Goal: Information Seeking & Learning: Find specific fact

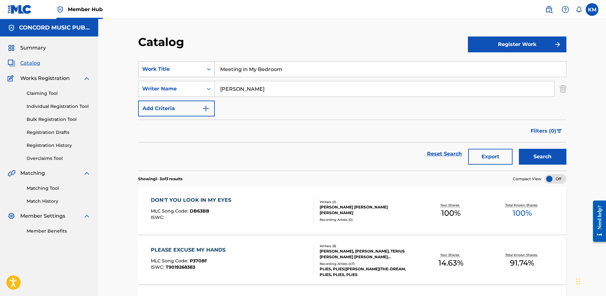
click at [207, 70] on icon "Search Form" at bounding box center [209, 69] width 6 height 6
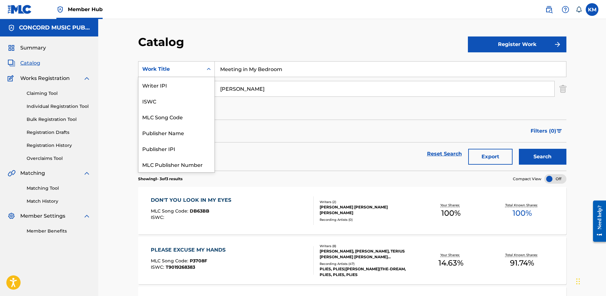
scroll to position [79, 0]
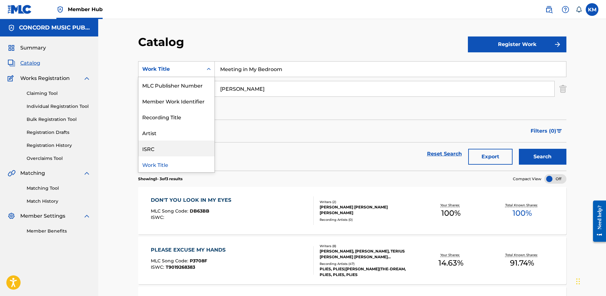
click at [188, 155] on div "ISRC" at bounding box center [177, 148] width 76 height 16
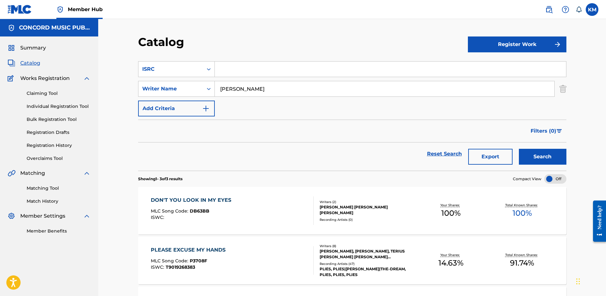
click at [231, 72] on input "Search Form" at bounding box center [390, 68] width 351 height 15
paste input "USUG12208785"
type input "USUG12208785"
click at [562, 87] on img "Search Form" at bounding box center [563, 89] width 7 height 16
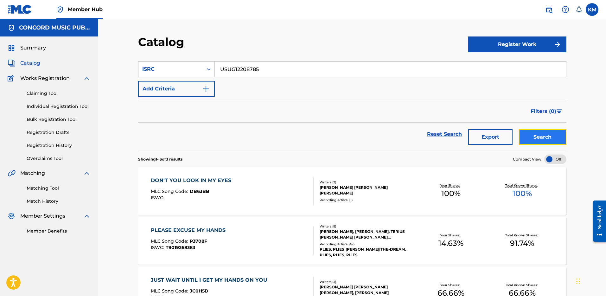
click at [540, 136] on button "Search" at bounding box center [543, 137] width 48 height 16
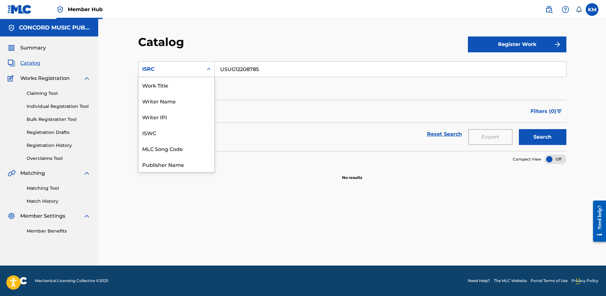
click at [206, 73] on div "Search Form" at bounding box center [208, 68] width 11 height 11
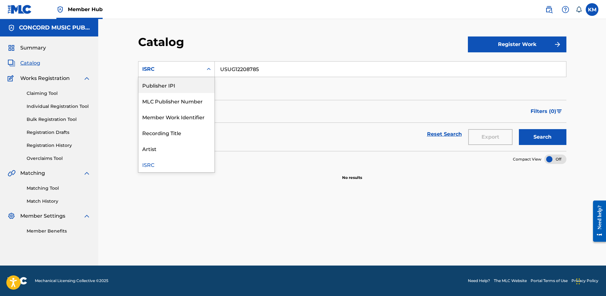
scroll to position [0, 0]
click at [190, 91] on div "Work Title" at bounding box center [177, 85] width 76 height 16
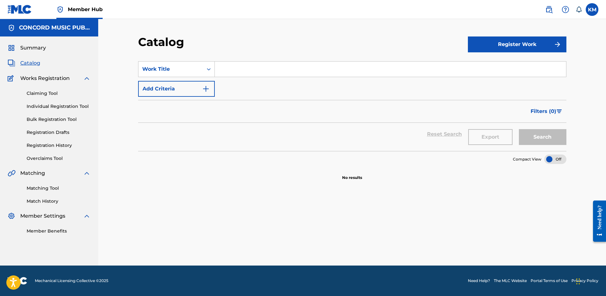
click at [231, 71] on input "Search Form" at bounding box center [390, 68] width 351 height 15
type input "RAINDROPS INSANE"
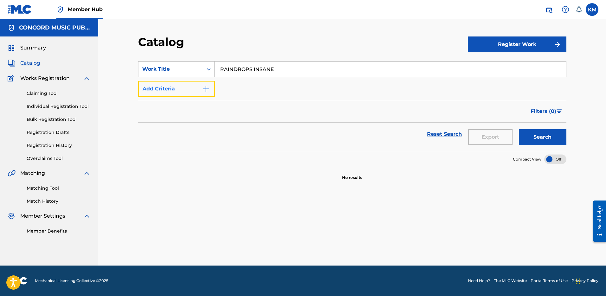
click at [208, 85] on img "Search Form" at bounding box center [206, 89] width 8 height 8
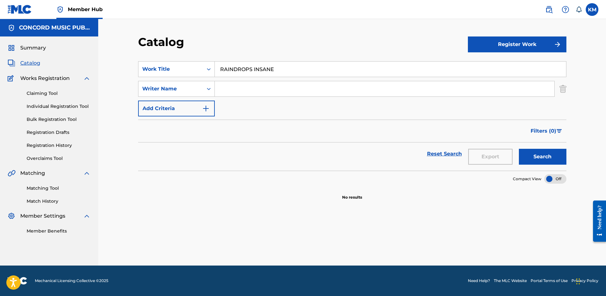
click at [240, 92] on input "Search Form" at bounding box center [385, 88] width 340 height 15
type input "[PERSON_NAME]"
click at [548, 153] on button "Search" at bounding box center [543, 157] width 48 height 16
drag, startPoint x: 252, startPoint y: 67, endPoint x: 319, endPoint y: 73, distance: 67.1
click at [319, 73] on input "RAINDROPS INSANE" at bounding box center [390, 68] width 351 height 15
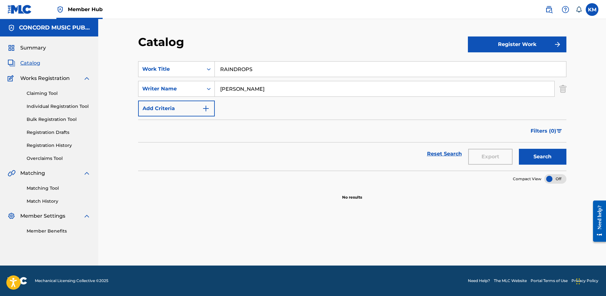
type input "RAINDROPS"
click at [519, 149] on button "Search" at bounding box center [543, 157] width 48 height 16
click at [414, 245] on div "SearchWithCriteria43c8bfcd-833e-4fd9-aa44-15d08399453b Work Title RAINDROPS Sea…" at bounding box center [352, 169] width 429 height 230
click at [534, 151] on button "Search" at bounding box center [543, 157] width 48 height 16
drag, startPoint x: 265, startPoint y: 84, endPoint x: 166, endPoint y: 90, distance: 99.7
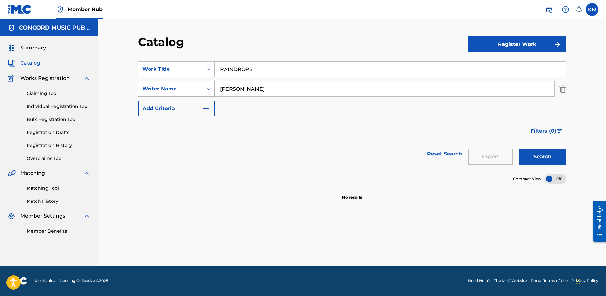
click at [166, 90] on div "SearchWithCriteriaaeb26051-3be6-40ed-a64f-7f446f5aecea Writer Name [PERSON_NAME]" at bounding box center [352, 89] width 429 height 16
type input "[PERSON_NAME]"
click at [536, 157] on button "Search" at bounding box center [543, 157] width 48 height 16
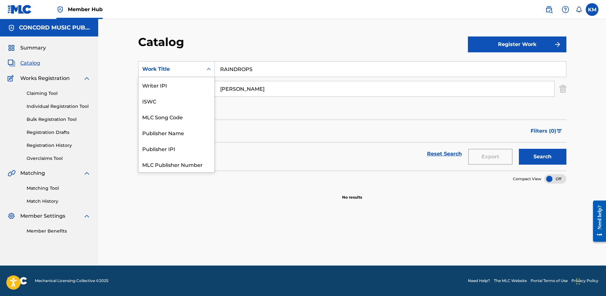
click at [209, 69] on icon "Search Form" at bounding box center [209, 69] width 6 height 6
click at [197, 149] on div "ISRC" at bounding box center [177, 148] width 76 height 16
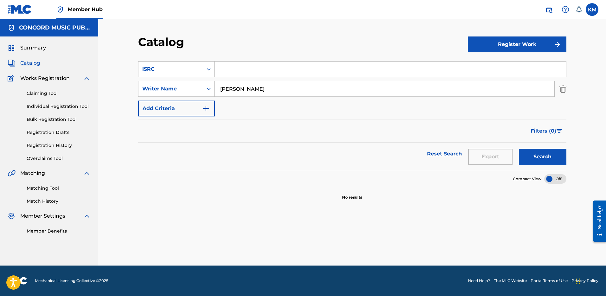
click at [248, 71] on input "Search Form" at bounding box center [390, 68] width 351 height 15
paste input "USUG12208790"
type input "USUG12208790"
click at [562, 88] on img "Search Form" at bounding box center [563, 89] width 7 height 16
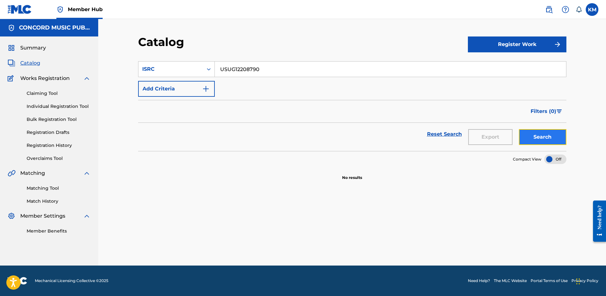
click at [538, 139] on button "Search" at bounding box center [543, 137] width 48 height 16
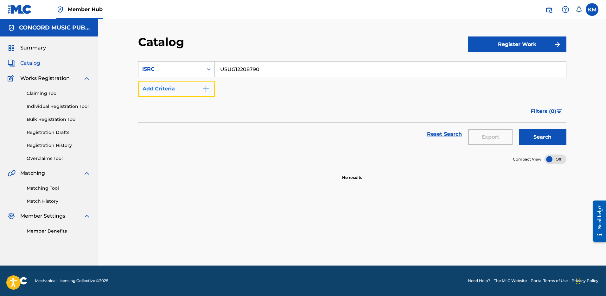
click at [213, 86] on button "Add Criteria" at bounding box center [176, 89] width 77 height 16
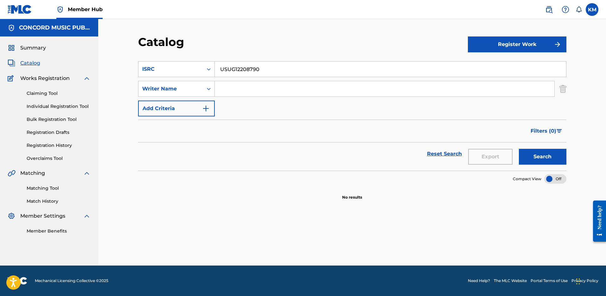
click at [235, 88] on input "Search Form" at bounding box center [385, 88] width 340 height 15
paste input "[PERSON_NAME]"
type input "[PERSON_NAME]"
click at [208, 67] on icon "Search Form" at bounding box center [209, 69] width 6 height 6
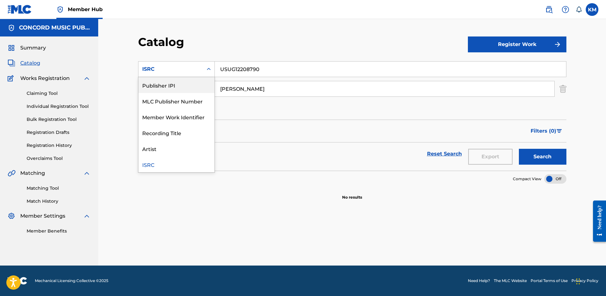
scroll to position [0, 0]
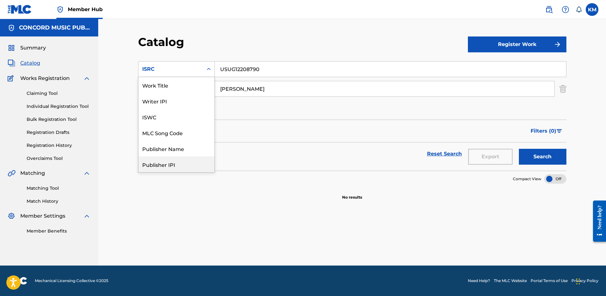
click at [176, 88] on div "Work Title" at bounding box center [177, 85] width 76 height 16
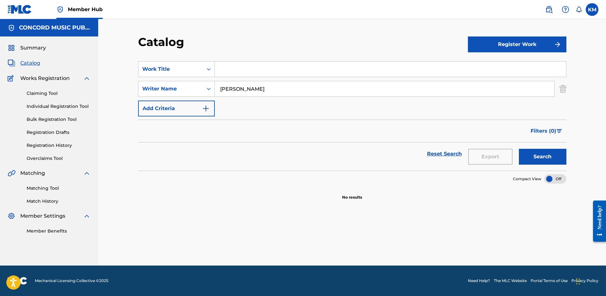
click at [238, 75] on input "Search Form" at bounding box center [390, 68] width 351 height 15
paste input "I Can't Save You (Interlude)"
click at [526, 164] on button "Search" at bounding box center [543, 157] width 48 height 16
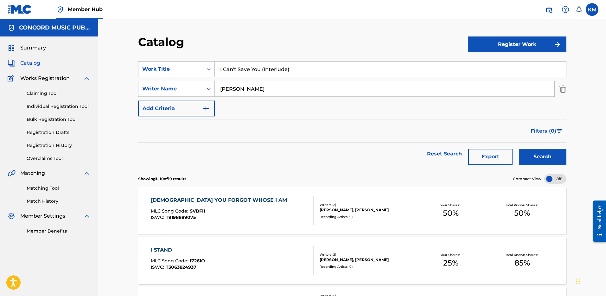
drag, startPoint x: 261, startPoint y: 68, endPoint x: 319, endPoint y: 68, distance: 57.4
click at [319, 68] on input "I Can't Save You (Interlude)" at bounding box center [390, 68] width 351 height 15
type input "I Can't Save You"
click at [519, 149] on button "Search" at bounding box center [543, 157] width 48 height 16
click at [206, 67] on icon "Search Form" at bounding box center [209, 69] width 6 height 6
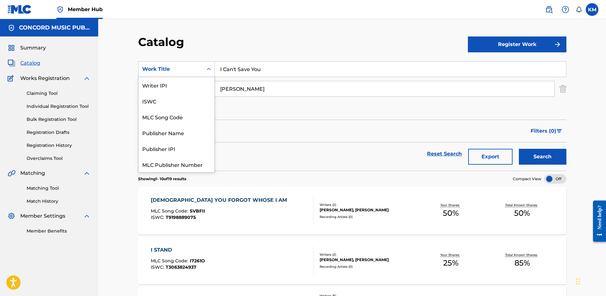
scroll to position [79, 0]
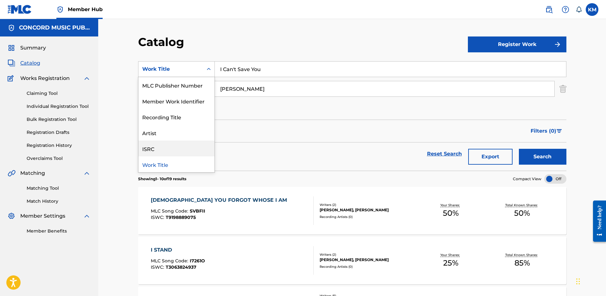
click at [178, 145] on div "ISRC" at bounding box center [177, 148] width 76 height 16
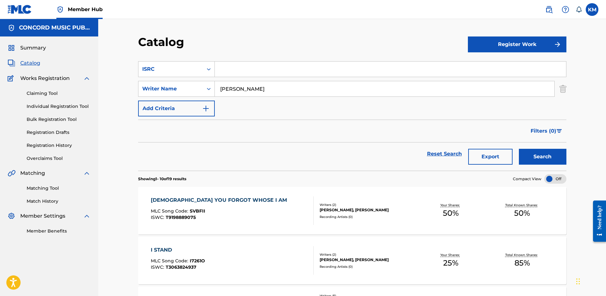
click at [224, 75] on input "Search Form" at bounding box center [390, 68] width 351 height 15
paste input "USAT20901277"
type input "USAT20901277"
click at [565, 91] on img "Search Form" at bounding box center [563, 89] width 7 height 16
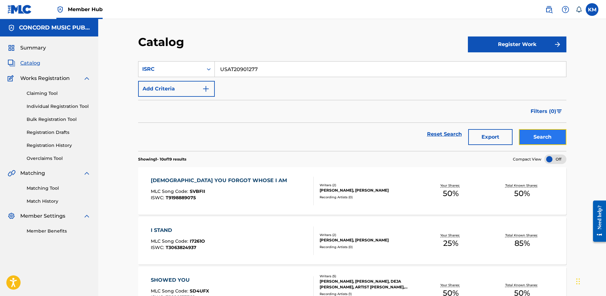
click at [542, 139] on button "Search" at bounding box center [543, 137] width 48 height 16
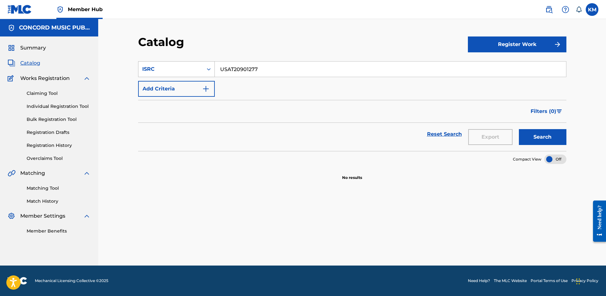
click at [209, 70] on icon "Search Form" at bounding box center [209, 69] width 6 height 6
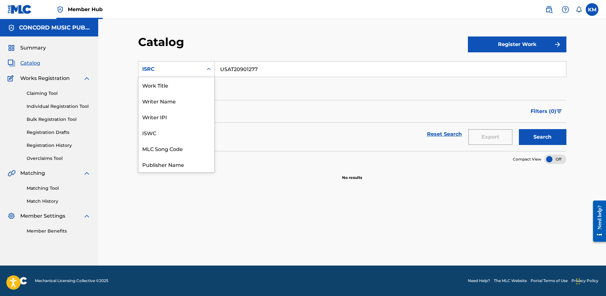
click at [197, 85] on div "Work Title" at bounding box center [177, 85] width 76 height 16
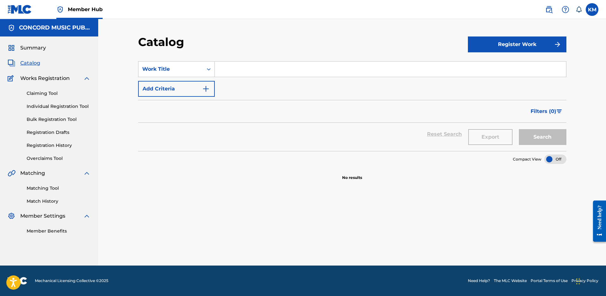
click at [243, 66] on input "Search Form" at bounding box center [390, 68] width 351 height 15
paste input "Good Girls Go Bad"
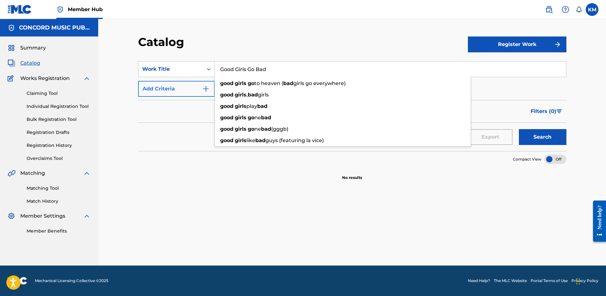
type input "Good Girls Go Bad"
click at [206, 86] on img "Search Form" at bounding box center [206, 89] width 8 height 8
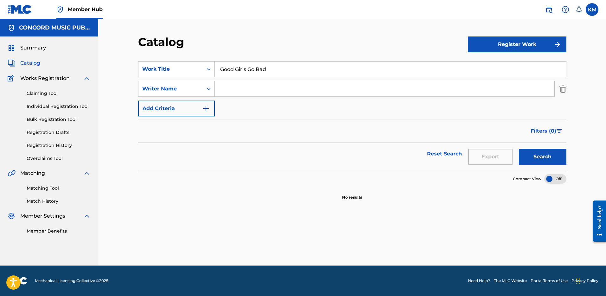
click at [248, 88] on input "Search Form" at bounding box center [385, 88] width 340 height 15
paste input "Hindlin"
type input "Hindlin"
click at [550, 154] on button "Search" at bounding box center [543, 157] width 48 height 16
click at [208, 68] on icon "Search Form" at bounding box center [209, 69] width 6 height 6
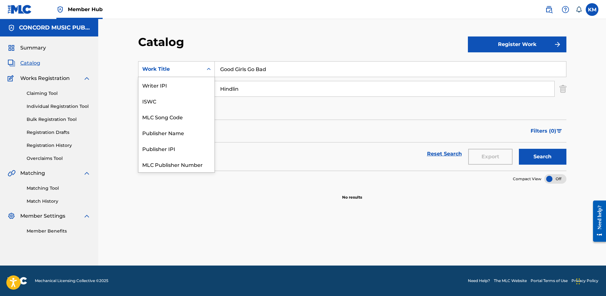
scroll to position [79, 0]
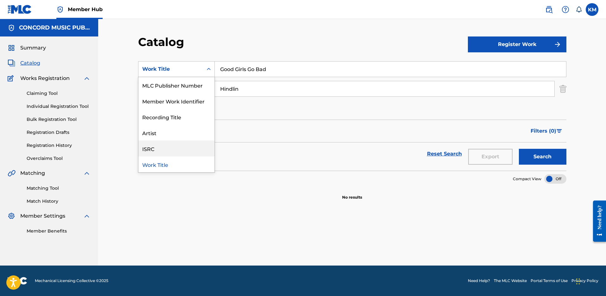
click at [199, 153] on div "ISRC" at bounding box center [177, 148] width 76 height 16
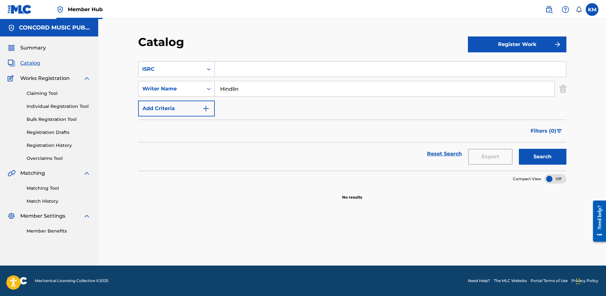
click at [231, 71] on input "Search Form" at bounding box center [390, 68] width 351 height 15
paste input "USUG11601004"
type input "USUG11601004"
click at [561, 90] on img "Search Form" at bounding box center [563, 89] width 7 height 16
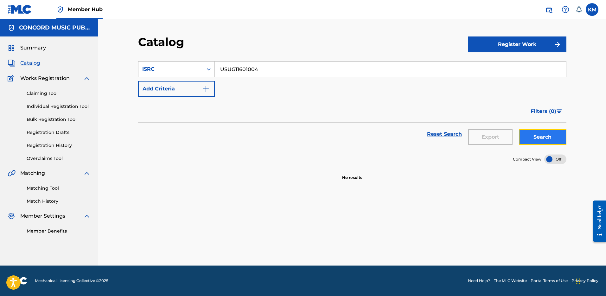
click at [545, 135] on button "Search" at bounding box center [543, 137] width 48 height 16
click at [209, 70] on icon "Search Form" at bounding box center [209, 69] width 6 height 6
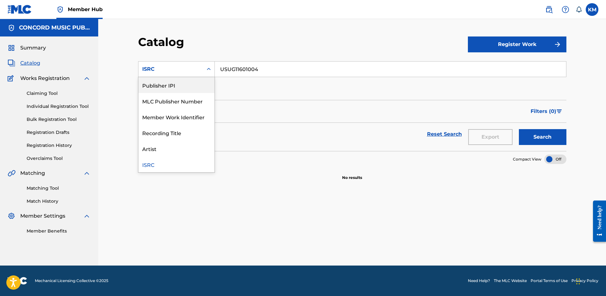
scroll to position [0, 0]
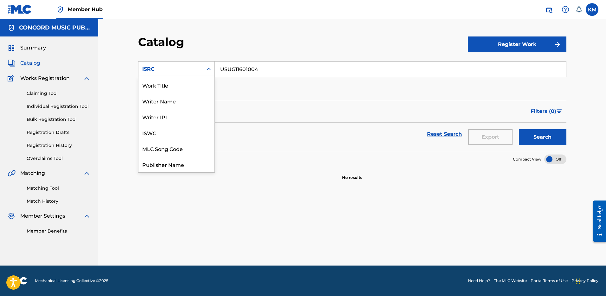
click at [185, 86] on div "Work Title" at bounding box center [177, 85] width 76 height 16
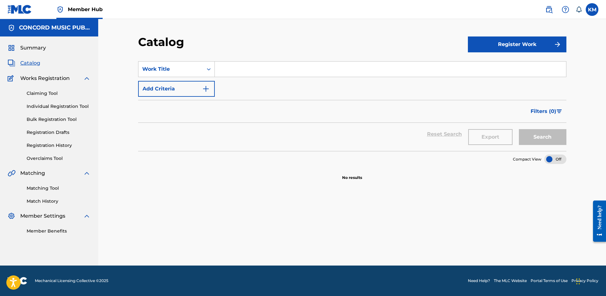
click at [225, 73] on input "Search Form" at bounding box center [390, 68] width 351 height 15
paste input "Six Feet Under"
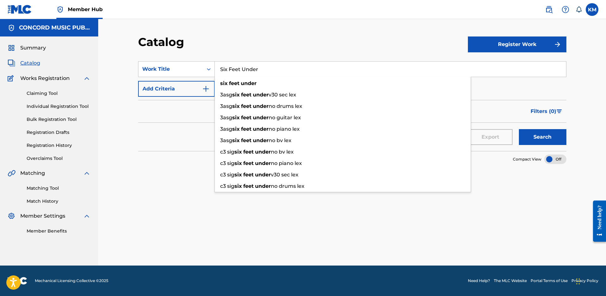
type input "Six Feet Under"
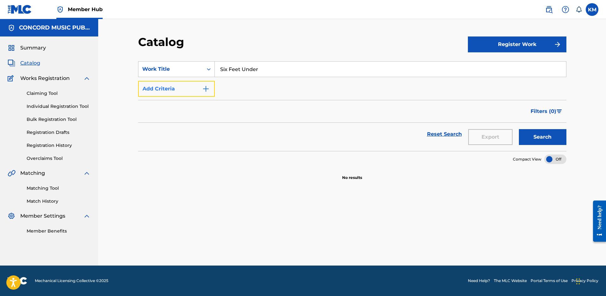
click at [208, 84] on button "Add Criteria" at bounding box center [176, 89] width 77 height 16
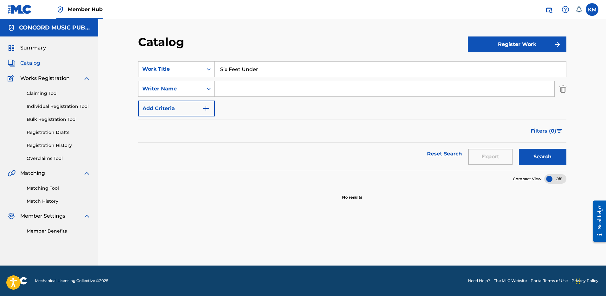
click at [230, 84] on input "Search Form" at bounding box center [385, 88] width 340 height 15
paste input "[PERSON_NAME]"
type input "[PERSON_NAME]"
click at [531, 159] on button "Search" at bounding box center [543, 157] width 48 height 16
click at [210, 69] on icon "Search Form" at bounding box center [209, 69] width 6 height 6
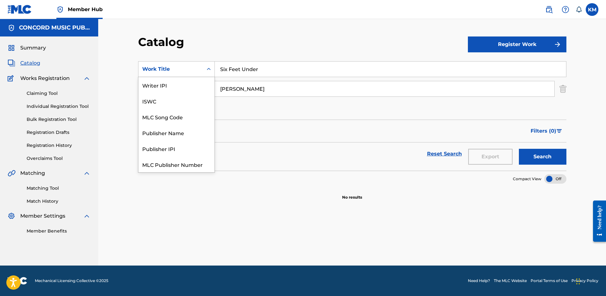
scroll to position [79, 0]
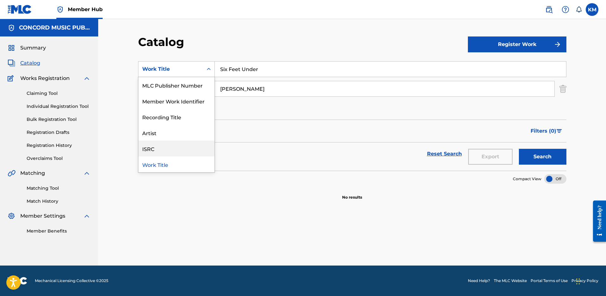
click at [198, 143] on div "ISRC" at bounding box center [177, 148] width 76 height 16
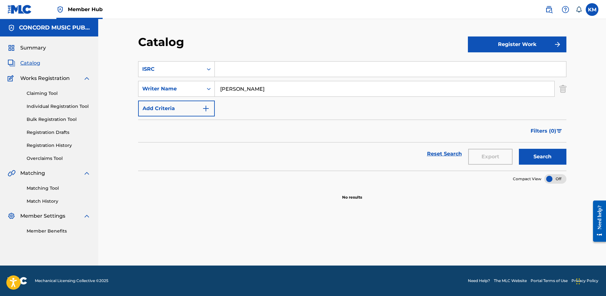
click at [220, 70] on input "Search Form" at bounding box center [390, 68] width 351 height 15
paste input "USUG12300051"
type input "USUG12300051"
click at [562, 90] on img "Search Form" at bounding box center [563, 89] width 7 height 16
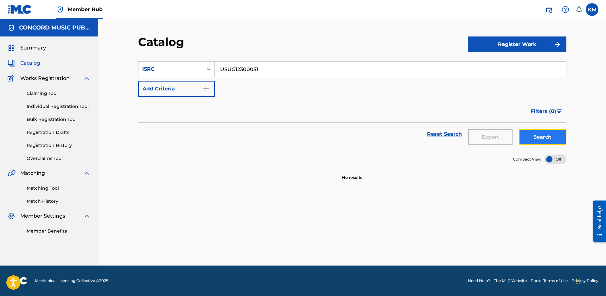
click at [535, 135] on button "Search" at bounding box center [543, 137] width 48 height 16
click at [536, 137] on button "Search" at bounding box center [543, 137] width 48 height 16
click at [209, 69] on icon "Search Form" at bounding box center [209, 69] width 6 height 6
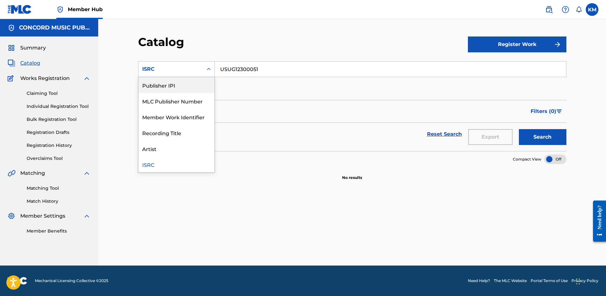
scroll to position [0, 0]
click at [191, 81] on div "Work Title" at bounding box center [177, 85] width 76 height 16
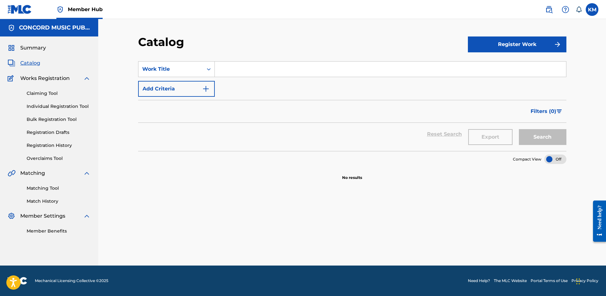
click at [236, 75] on input "Search Form" at bounding box center [390, 68] width 351 height 15
paste input "Turn Yo Clic Up"
type input "Turn Yo Clic Up"
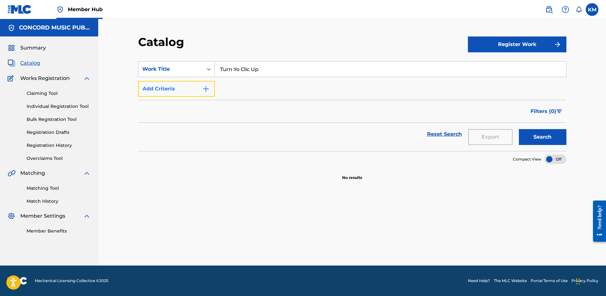
click at [208, 88] on img "Search Form" at bounding box center [206, 89] width 8 height 8
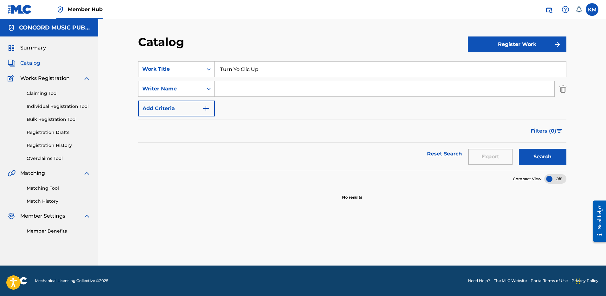
click at [229, 88] on input "Search Form" at bounding box center [385, 88] width 340 height 15
paste input "[PERSON_NAME]"
click at [538, 160] on button "Search" at bounding box center [543, 157] width 48 height 16
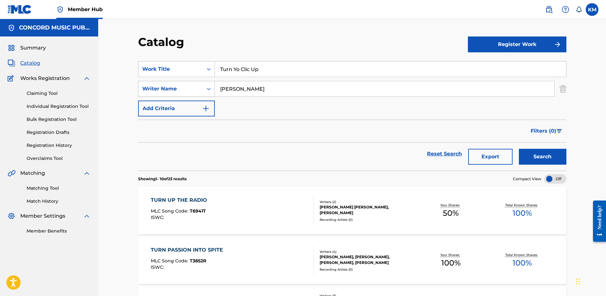
drag, startPoint x: 222, startPoint y: 94, endPoint x: 152, endPoint y: 91, distance: 70.7
click at [158, 92] on div "SearchWithCriteriaaeb26051-3be6-40ed-a64f-7f446f5aecea Writer Name [PERSON_NAME]" at bounding box center [352, 89] width 429 height 16
paste input "[PERSON_NAME]"
type input "[PERSON_NAME]"
click at [528, 152] on button "Search" at bounding box center [543, 157] width 48 height 16
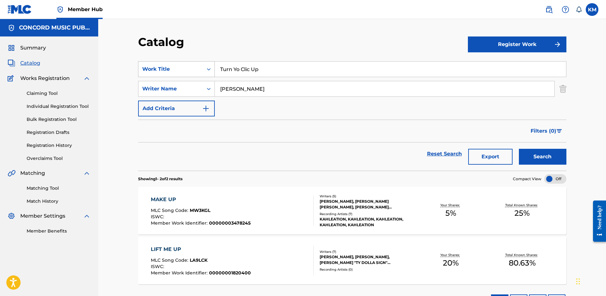
click at [210, 68] on icon "Search Form" at bounding box center [209, 69] width 6 height 6
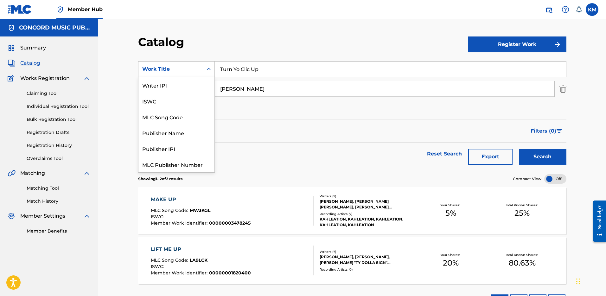
scroll to position [79, 0]
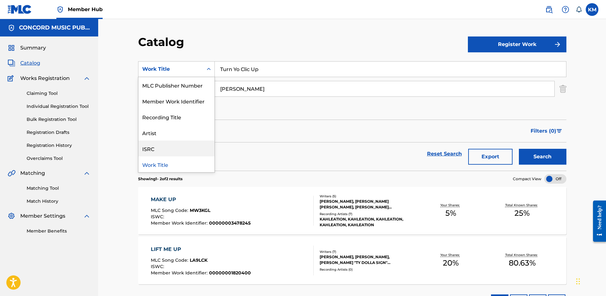
click at [169, 146] on div "ISRC" at bounding box center [177, 148] width 76 height 16
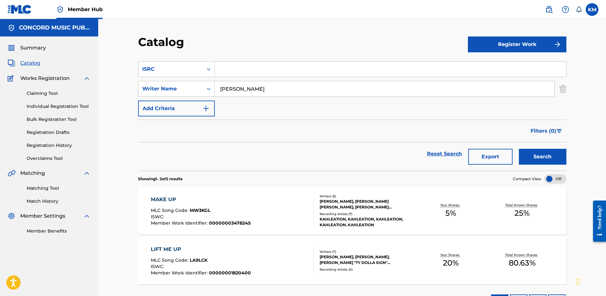
click at [237, 78] on div "SearchWithCriteria1cb510cd-1f6e-4518-8426-b8fd10308c65 ISRC SearchWithCriteriaa…" at bounding box center [352, 88] width 429 height 55
click at [238, 73] on input "Search Form" at bounding box center [390, 68] width 351 height 15
paste input "If U Seek [PERSON_NAME]"
click at [221, 67] on input "If U Seek [PERSON_NAME]" at bounding box center [390, 68] width 351 height 15
drag, startPoint x: 221, startPoint y: 67, endPoint x: 281, endPoint y: 72, distance: 60.4
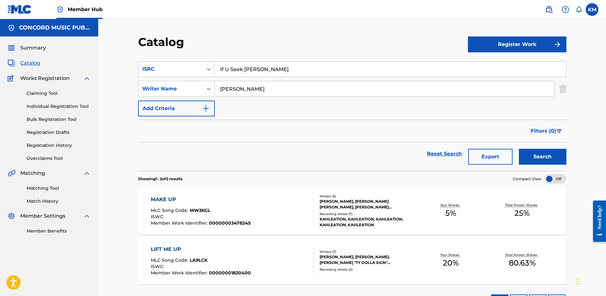
click at [281, 72] on input "If U Seek [PERSON_NAME]" at bounding box center [390, 68] width 351 height 15
paste input "USJI10801329"
type input "USJI10801329"
click at [564, 90] on img "Search Form" at bounding box center [563, 89] width 7 height 16
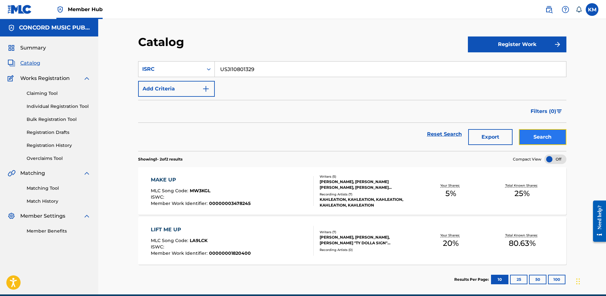
click at [541, 137] on button "Search" at bounding box center [543, 137] width 48 height 16
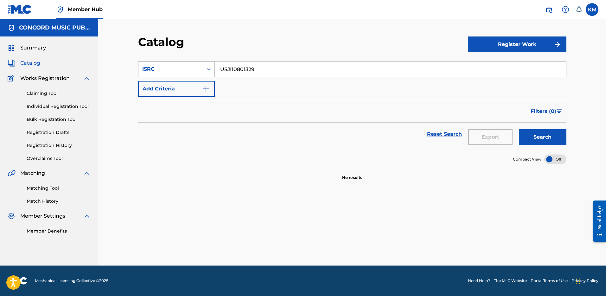
click at [210, 69] on icon "Search Form" at bounding box center [209, 69] width 6 height 6
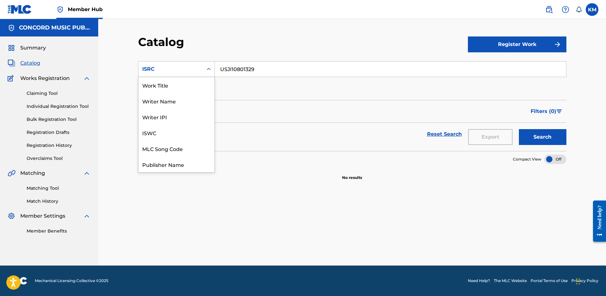
click at [195, 88] on div "Work Title" at bounding box center [177, 85] width 76 height 16
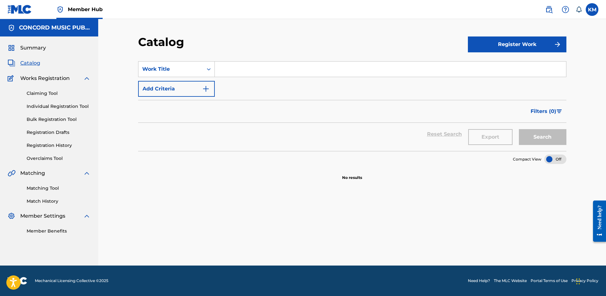
click at [230, 72] on input "Search Form" at bounding box center [390, 68] width 351 height 15
paste input "If U Seek [PERSON_NAME]"
type input "If U Seek [PERSON_NAME]"
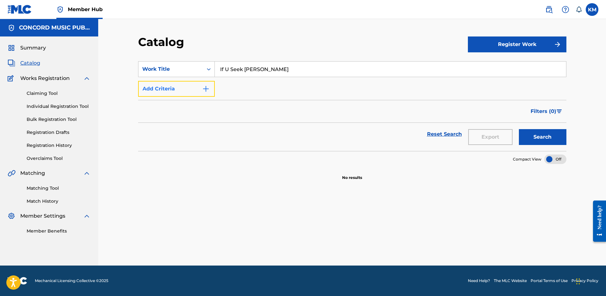
click at [210, 87] on button "Add Criteria" at bounding box center [176, 89] width 77 height 16
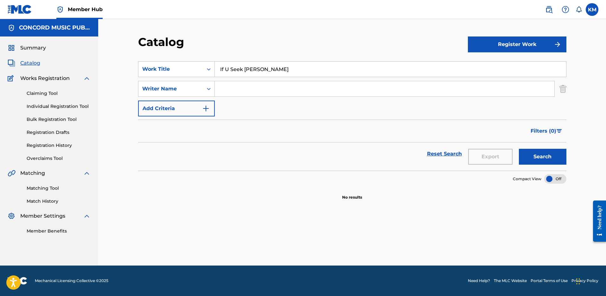
click at [227, 88] on input "Search Form" at bounding box center [385, 88] width 340 height 15
paste input "[PERSON_NAME]"
click at [549, 152] on button "Search" at bounding box center [543, 157] width 48 height 16
paste input "[PERSON_NAME]"
drag, startPoint x: 251, startPoint y: 90, endPoint x: 101, endPoint y: 102, distance: 150.7
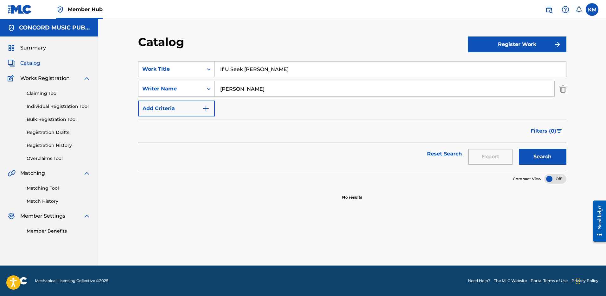
click at [101, 102] on div "Catalog Register Work SearchWithCriteria716ba713-951b-4824-9c08-70f0c9cf7c6d Wo…" at bounding box center [352, 142] width 508 height 246
click at [537, 154] on button "Search" at bounding box center [543, 157] width 48 height 16
paste input "[PERSON_NAME]"
drag, startPoint x: 254, startPoint y: 88, endPoint x: 156, endPoint y: 92, distance: 98.3
click at [156, 92] on div "SearchWithCriteriaaeb26051-3be6-40ed-a64f-7f446f5aecea Writer Name [PERSON_NAME]" at bounding box center [352, 89] width 429 height 16
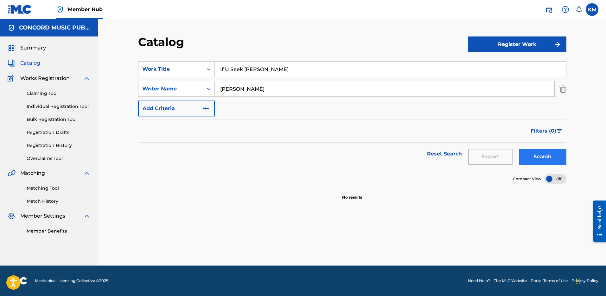
type input "[PERSON_NAME]"
click at [538, 152] on button "Search" at bounding box center [543, 157] width 48 height 16
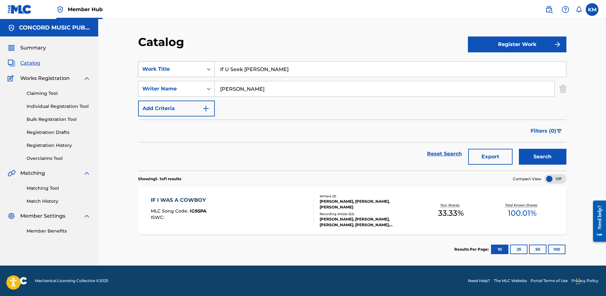
click at [208, 67] on icon "Search Form" at bounding box center [209, 69] width 6 height 6
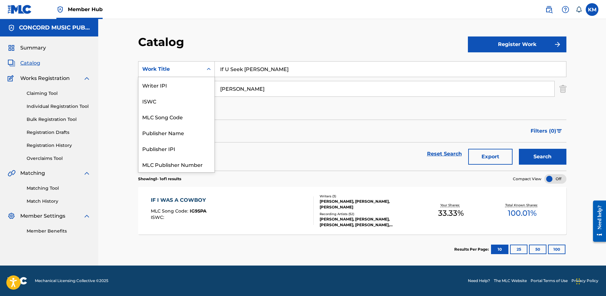
scroll to position [79, 0]
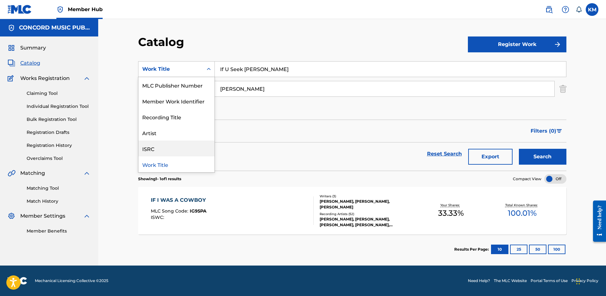
click at [190, 147] on div "ISRC" at bounding box center [177, 148] width 76 height 16
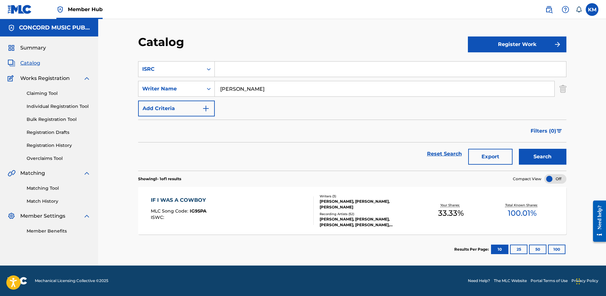
click at [232, 73] on input "Search Form" at bounding box center [390, 68] width 351 height 15
paste input "USMC19648017"
type input "USMC19648017"
click at [563, 86] on img "Search Form" at bounding box center [563, 89] width 7 height 16
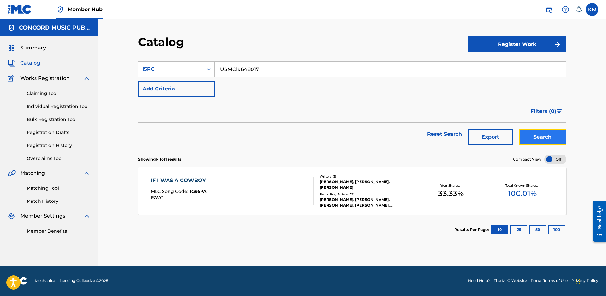
click at [553, 134] on button "Search" at bounding box center [543, 137] width 48 height 16
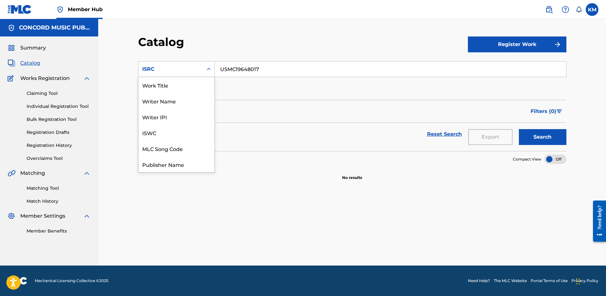
click at [208, 69] on icon "Search Form" at bounding box center [209, 69] width 4 height 2
click at [187, 78] on div "Work Title" at bounding box center [177, 85] width 76 height 16
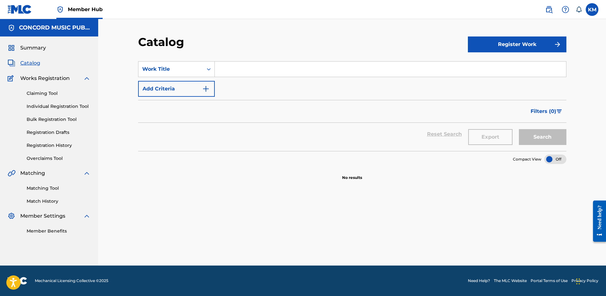
click at [223, 68] on input "Search Form" at bounding box center [390, 68] width 351 height 15
paste input "Carried Away"
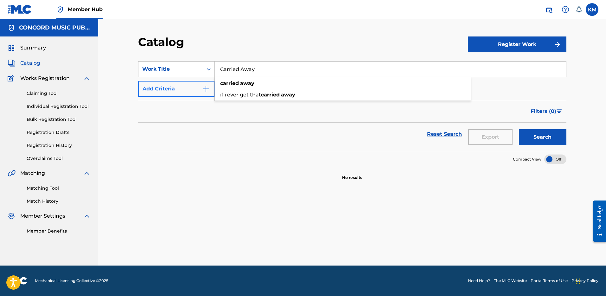
type input "Carried Away"
click at [208, 87] on img "Search Form" at bounding box center [206, 89] width 8 height 8
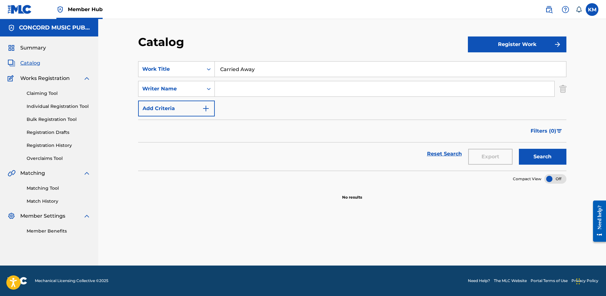
click at [228, 90] on input "Search Form" at bounding box center [385, 88] width 340 height 15
click at [519, 149] on button "Search" at bounding box center [543, 157] width 48 height 16
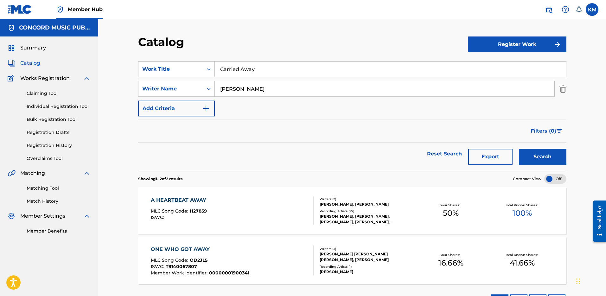
scroll to position [48, 0]
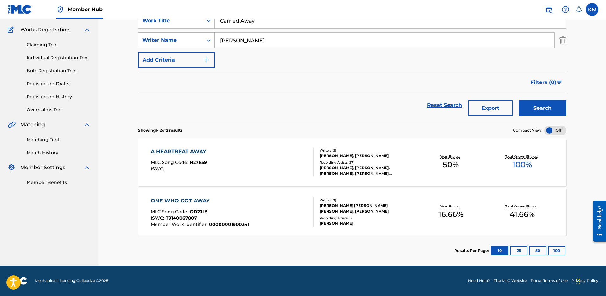
drag, startPoint x: 254, startPoint y: 43, endPoint x: 210, endPoint y: 38, distance: 44.3
click at [210, 38] on div "SearchWithCriteriaaeb26051-3be6-40ed-a64f-7f446f5aecea Writer Name [PERSON_NAME]" at bounding box center [352, 40] width 429 height 16
paste input "[PERSON_NAME]"
type input "[PERSON_NAME]"
click at [538, 109] on button "Search" at bounding box center [543, 108] width 48 height 16
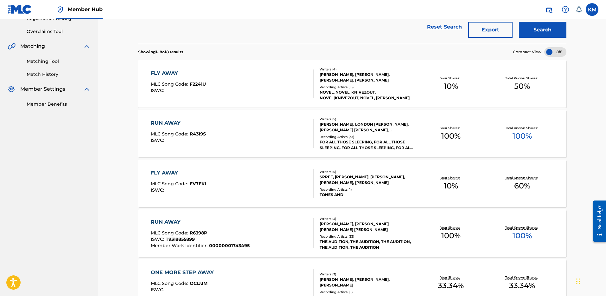
scroll to position [0, 0]
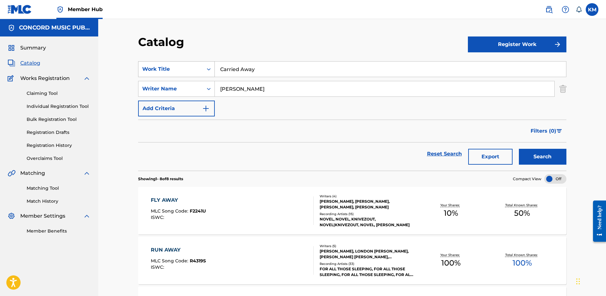
click at [210, 67] on icon "Search Form" at bounding box center [209, 69] width 6 height 6
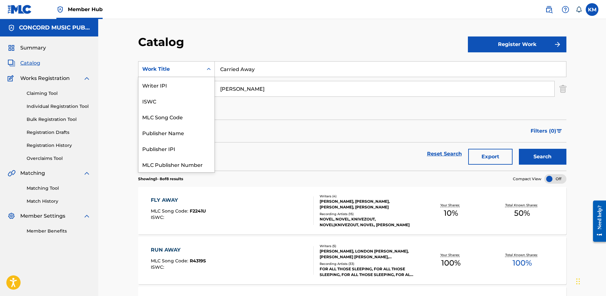
scroll to position [79, 0]
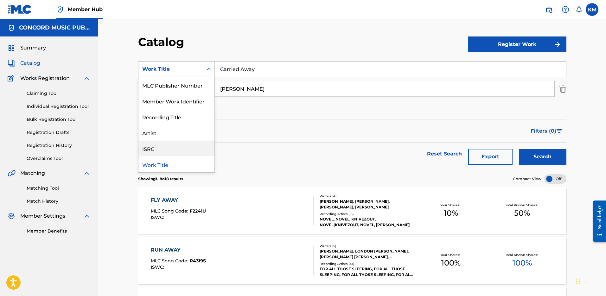
click at [199, 148] on div "ISRC" at bounding box center [177, 148] width 76 height 16
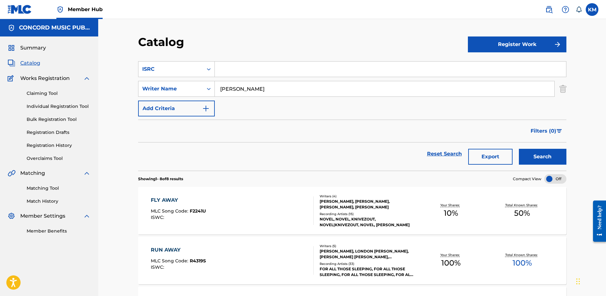
click at [223, 74] on input "Search Form" at bounding box center [390, 68] width 351 height 15
paste input "USLA18800001"
click at [566, 88] on img "Search Form" at bounding box center [563, 89] width 7 height 16
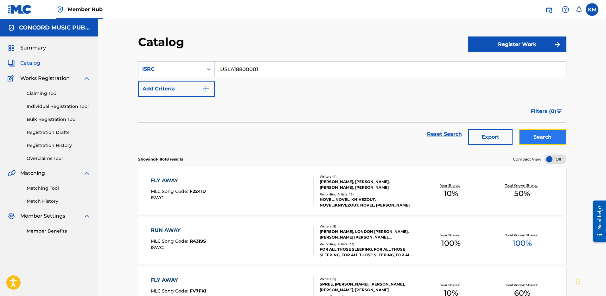
click at [544, 136] on button "Search" at bounding box center [543, 137] width 48 height 16
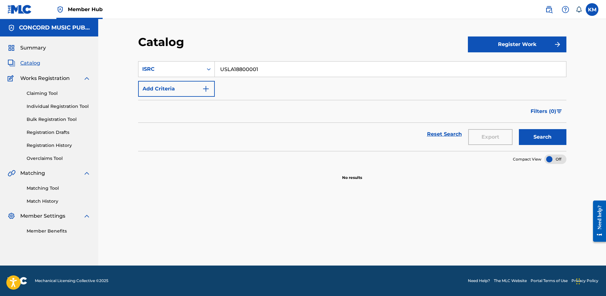
click at [224, 68] on input "USLA18800001" at bounding box center [390, 68] width 351 height 15
paste input "UM71501610"
type input "USUM71501610"
click at [535, 131] on button "Search" at bounding box center [543, 137] width 48 height 16
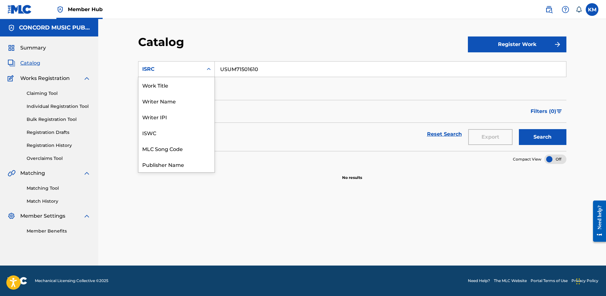
click at [207, 68] on icon "Search Form" at bounding box center [209, 69] width 6 height 6
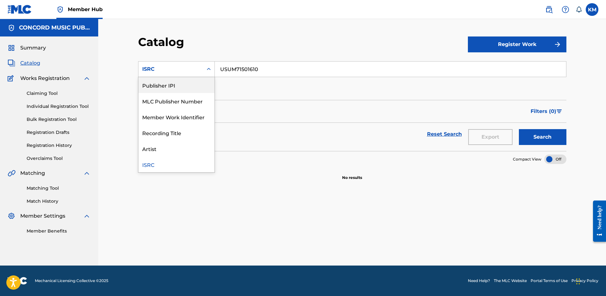
scroll to position [0, 0]
click at [193, 81] on div "Work Title" at bounding box center [177, 85] width 76 height 16
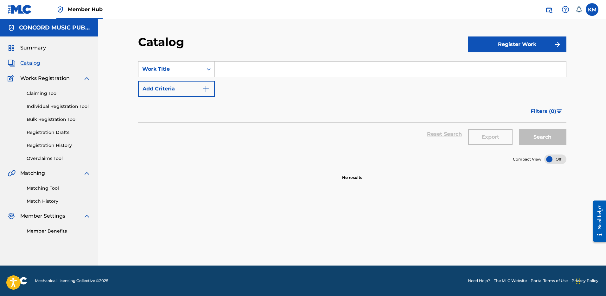
click at [240, 67] on input "Search Form" at bounding box center [390, 68] width 351 height 15
paste input "Paralyzed"
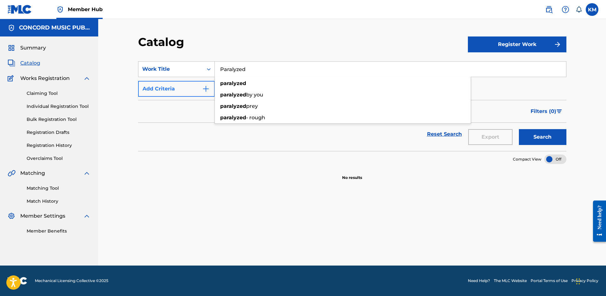
type input "Paralyzed"
click at [206, 91] on img "Search Form" at bounding box center [206, 89] width 8 height 8
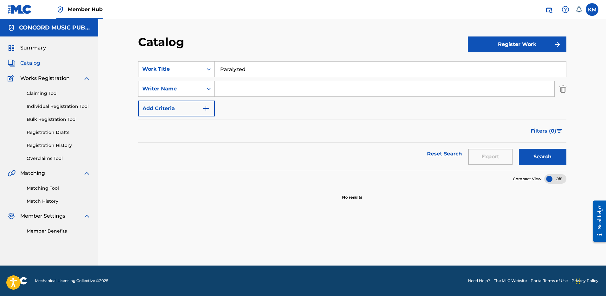
click at [240, 86] on input "Search Form" at bounding box center [385, 88] width 340 height 15
click at [519, 149] on button "Search" at bounding box center [543, 157] width 48 height 16
paste input "[PERSON_NAME]"
drag, startPoint x: 250, startPoint y: 85, endPoint x: 145, endPoint y: 81, distance: 105.0
click at [145, 81] on div "SearchWithCriteria7915616b-ee88-4d74-ac08-5d14f061f1d8 Work Title Paralyzed Sea…" at bounding box center [352, 88] width 429 height 55
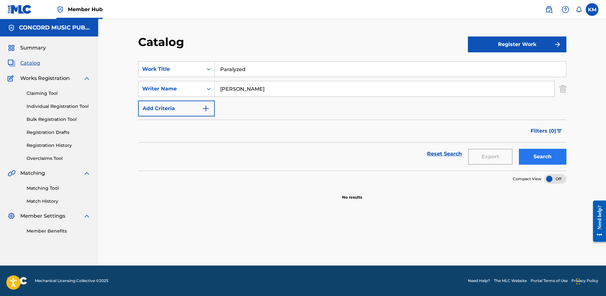
type input "[PERSON_NAME]"
click at [544, 158] on button "Search" at bounding box center [543, 157] width 48 height 16
